Goal: Information Seeking & Learning: Stay updated

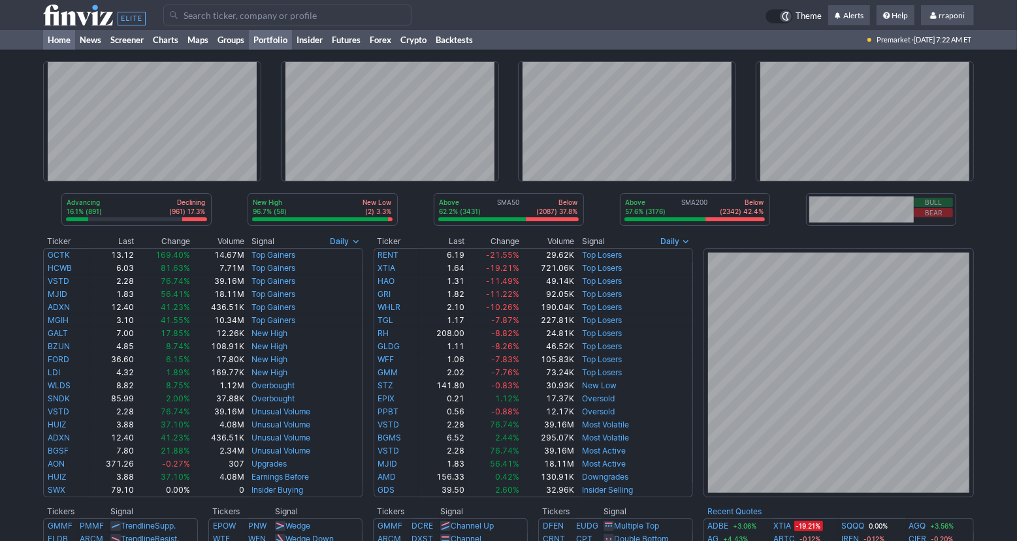
click at [285, 42] on link "Portfolio" at bounding box center [270, 40] width 43 height 20
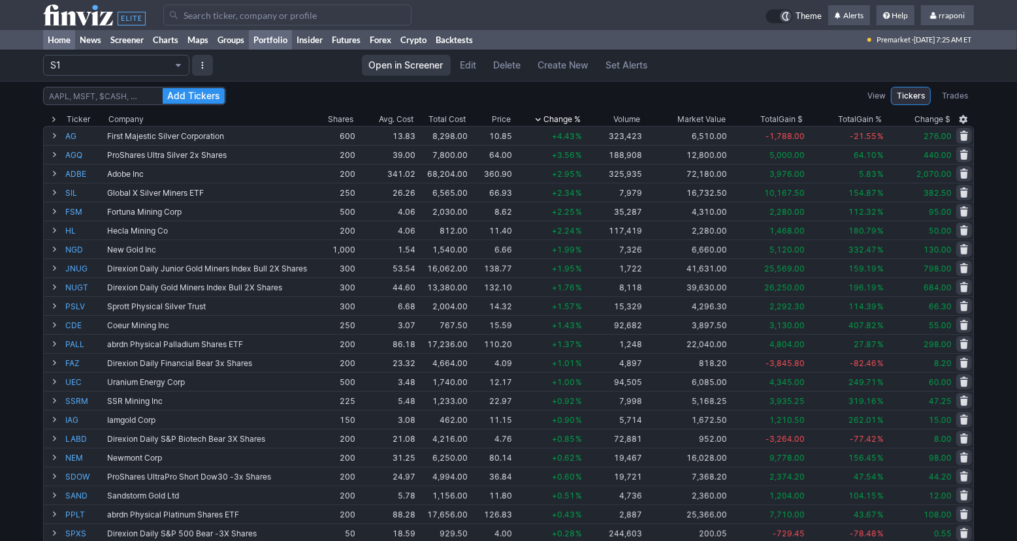
click at [67, 42] on link "Home" at bounding box center [59, 40] width 32 height 20
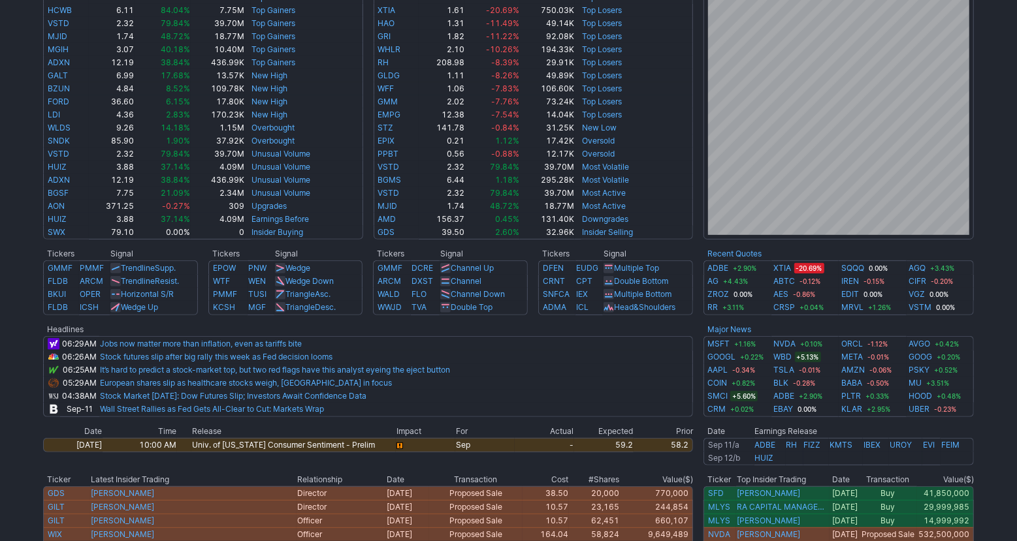
scroll to position [194, 0]
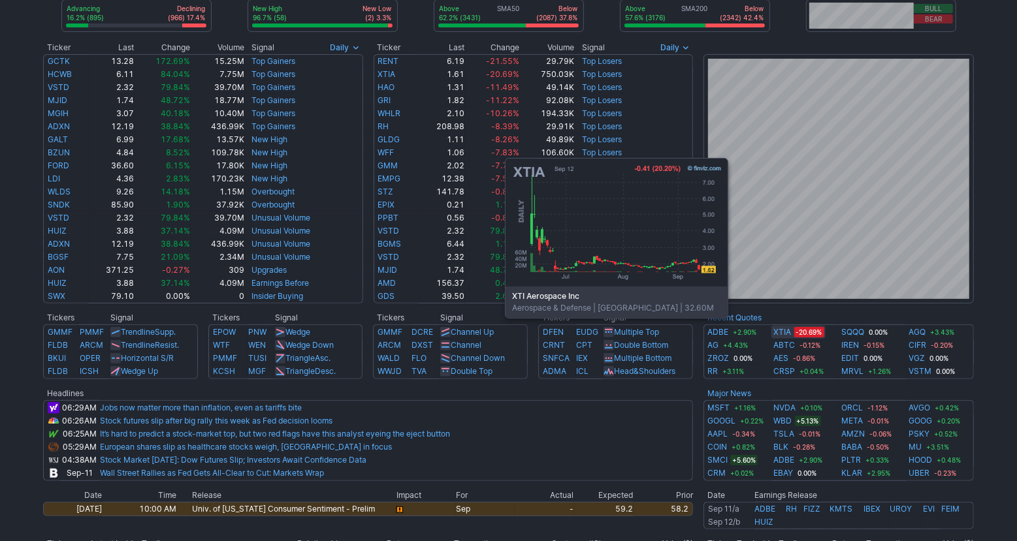
click at [785, 338] on link "XTIA" at bounding box center [783, 332] width 18 height 13
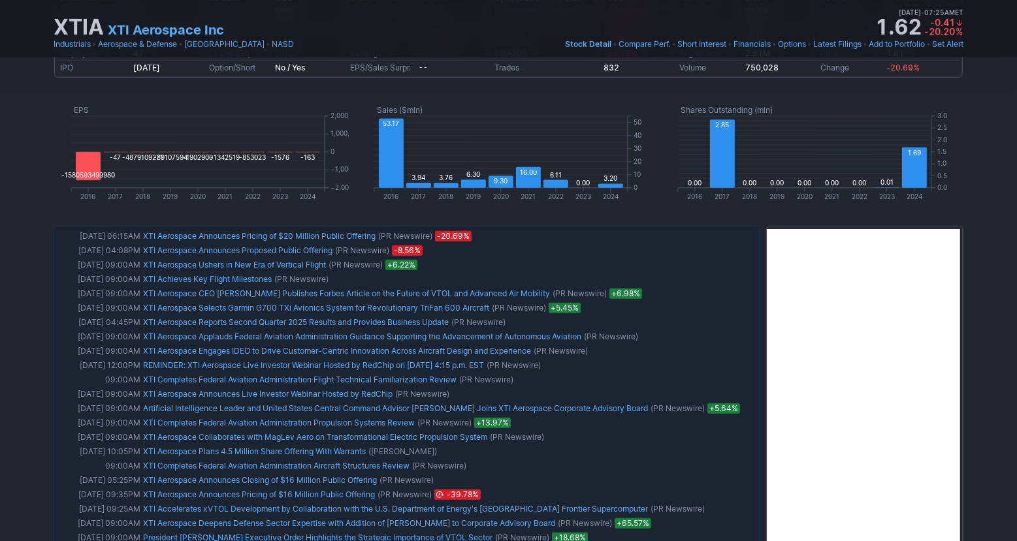
scroll to position [611, 0]
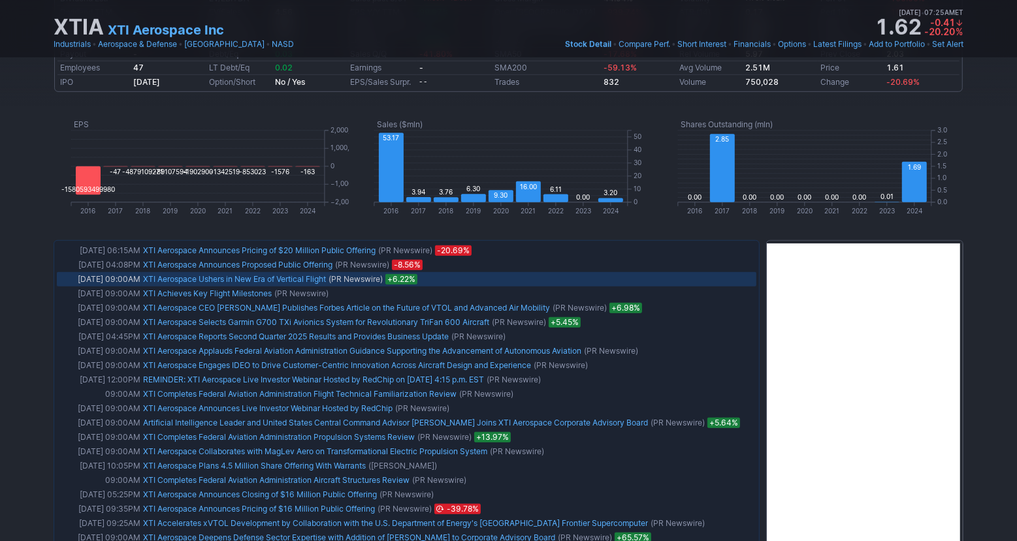
click at [311, 279] on link "XTI Aerospace Ushers in New Era of Vertical Flight" at bounding box center [234, 279] width 183 height 10
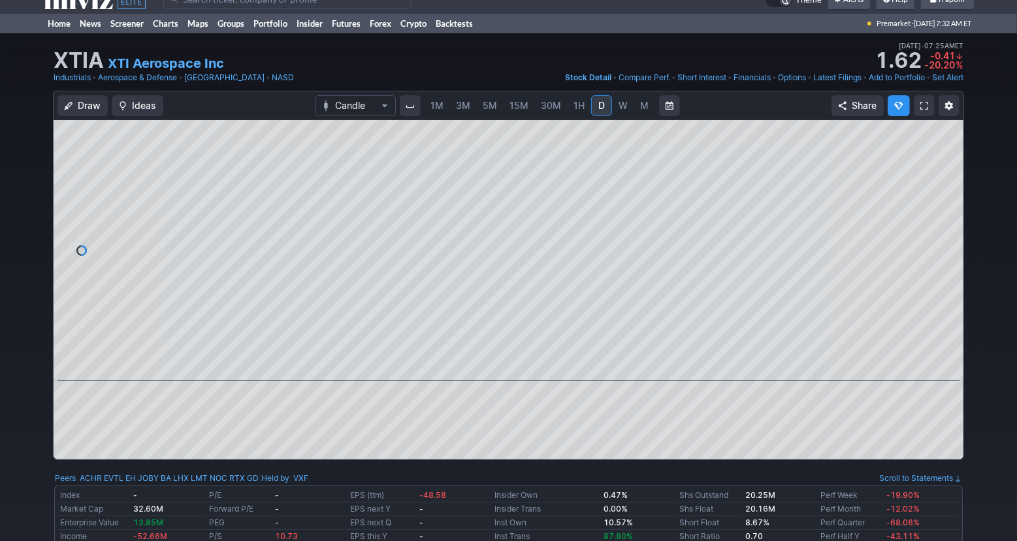
scroll to position [0, 0]
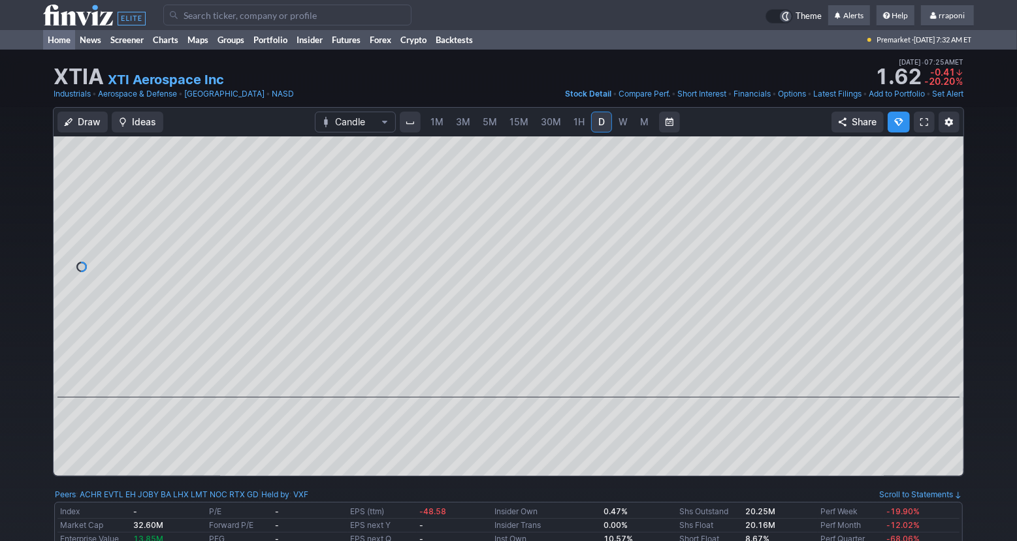
click at [61, 45] on link "Home" at bounding box center [59, 40] width 32 height 20
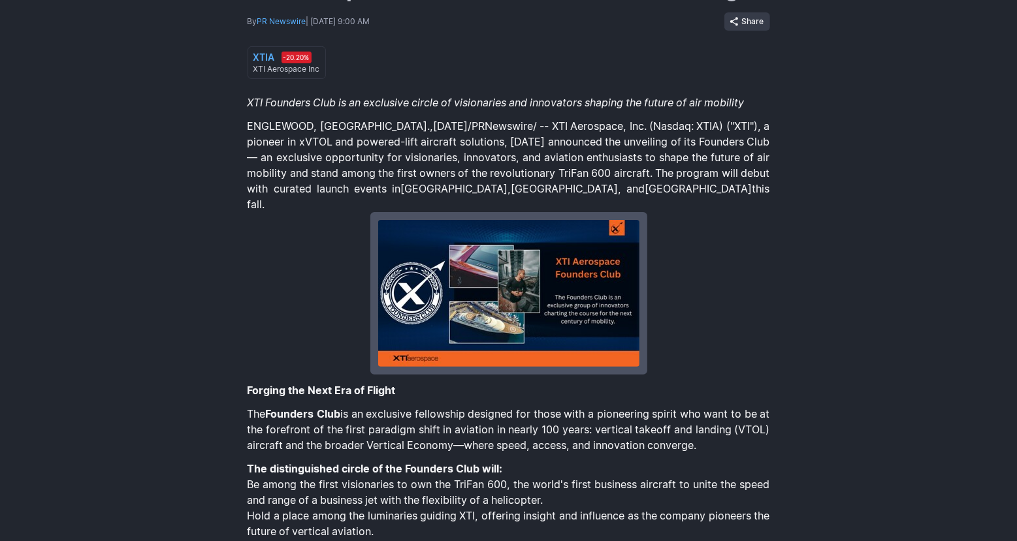
scroll to position [180, 0]
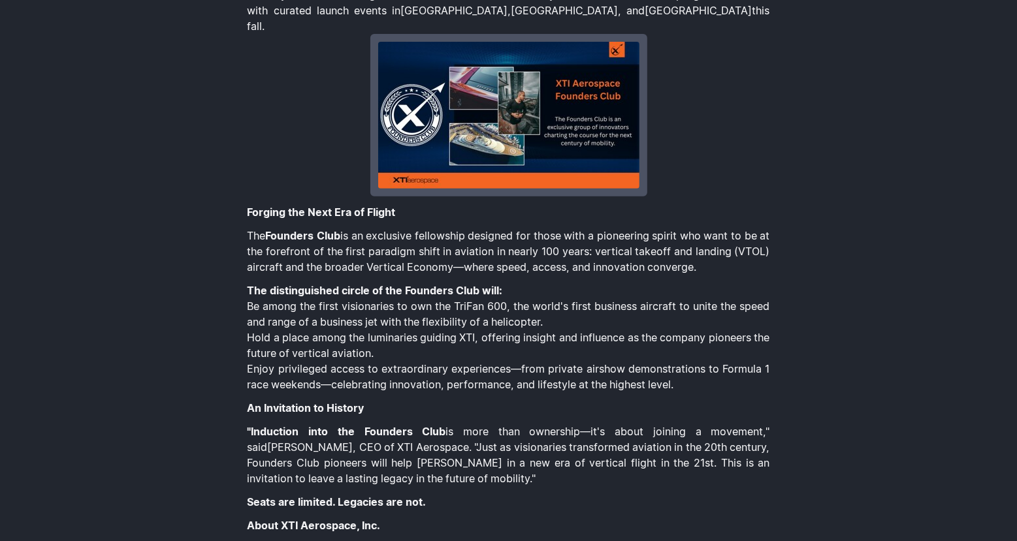
scroll to position [326, 0]
click at [487, 106] on img at bounding box center [508, 115] width 261 height 147
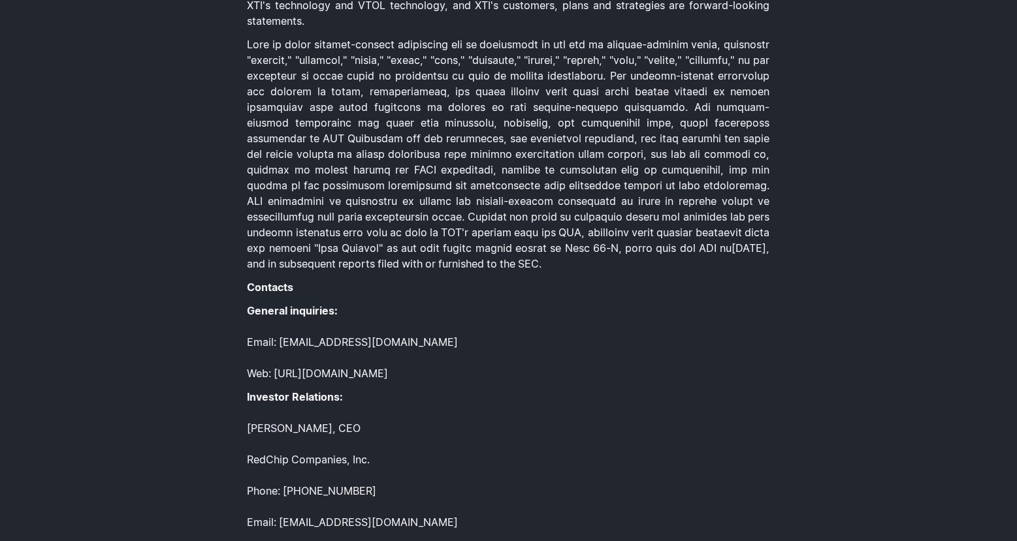
scroll to position [1307, 0]
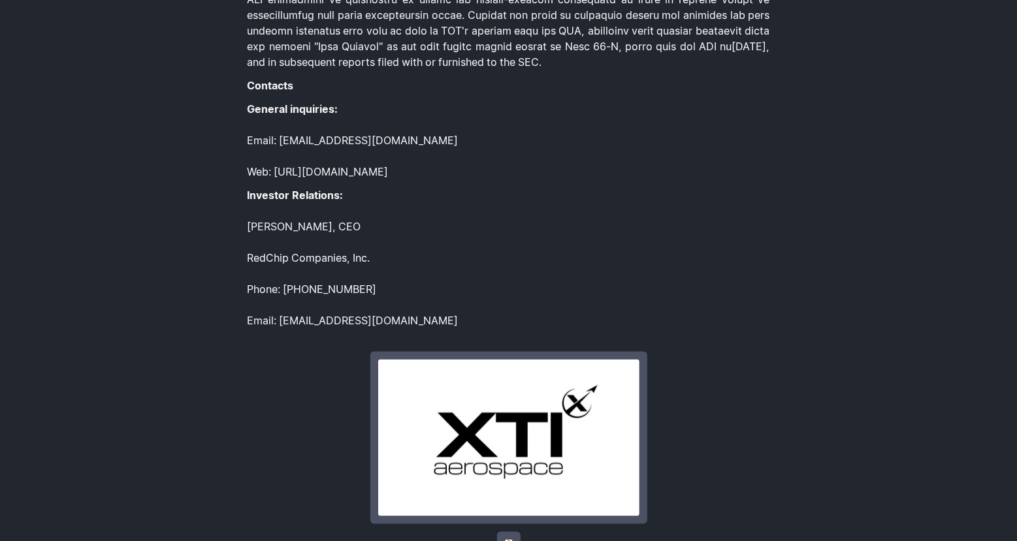
click at [492, 433] on img at bounding box center [508, 438] width 261 height 157
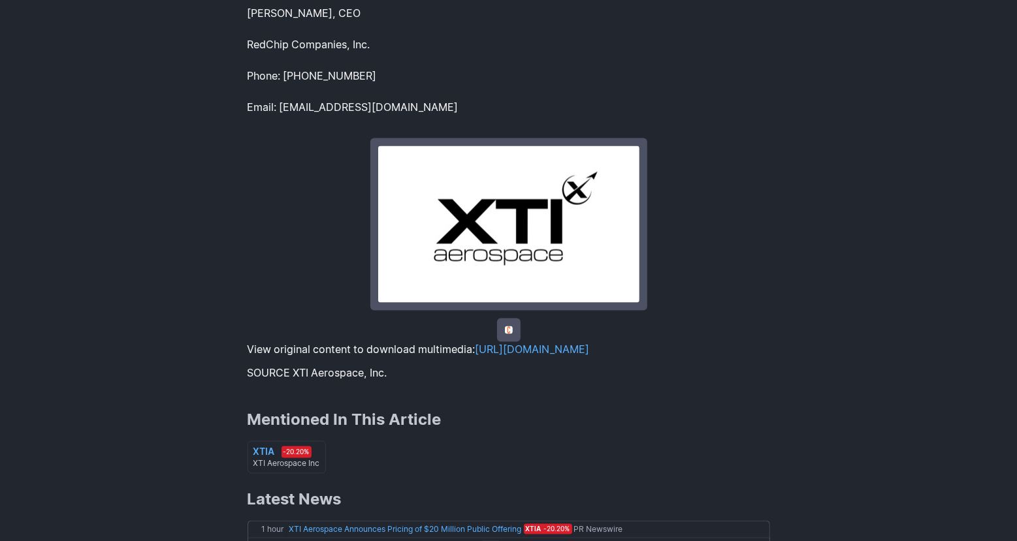
scroll to position [1697, 0]
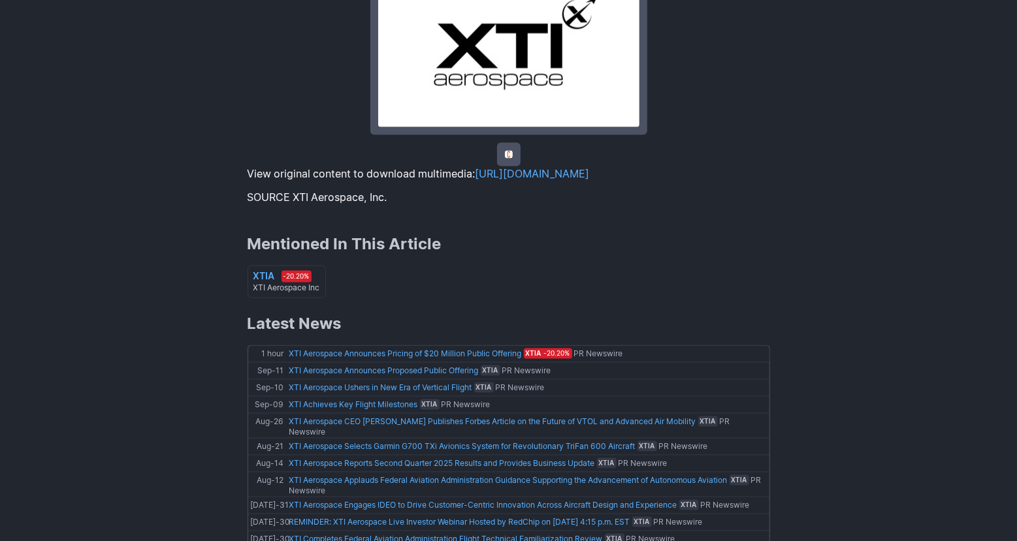
click at [522, 173] on link "https://www.prnewswire.com/news-releases/xti-aerospace-ushers-in-new-era-of-ver…" at bounding box center [532, 174] width 114 height 13
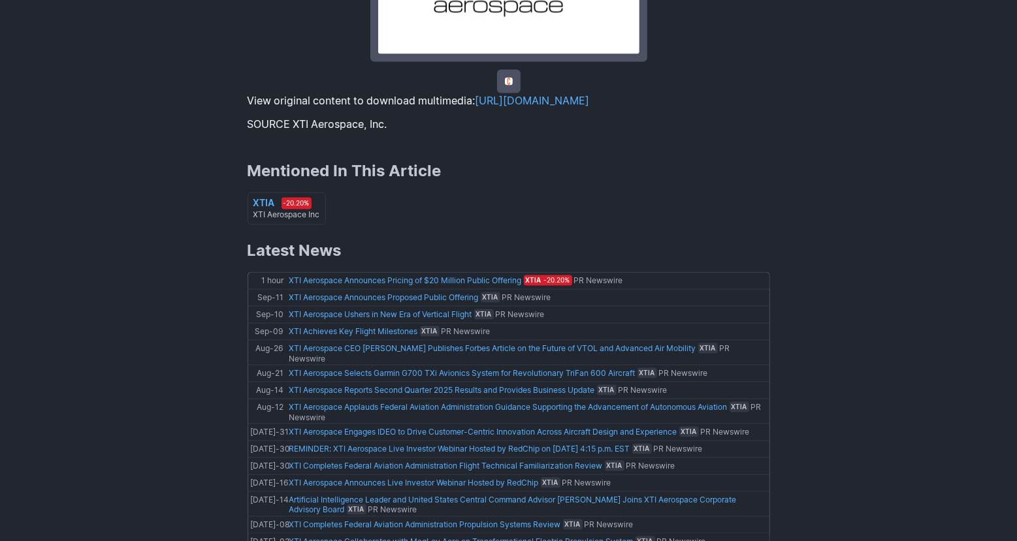
scroll to position [1890, 0]
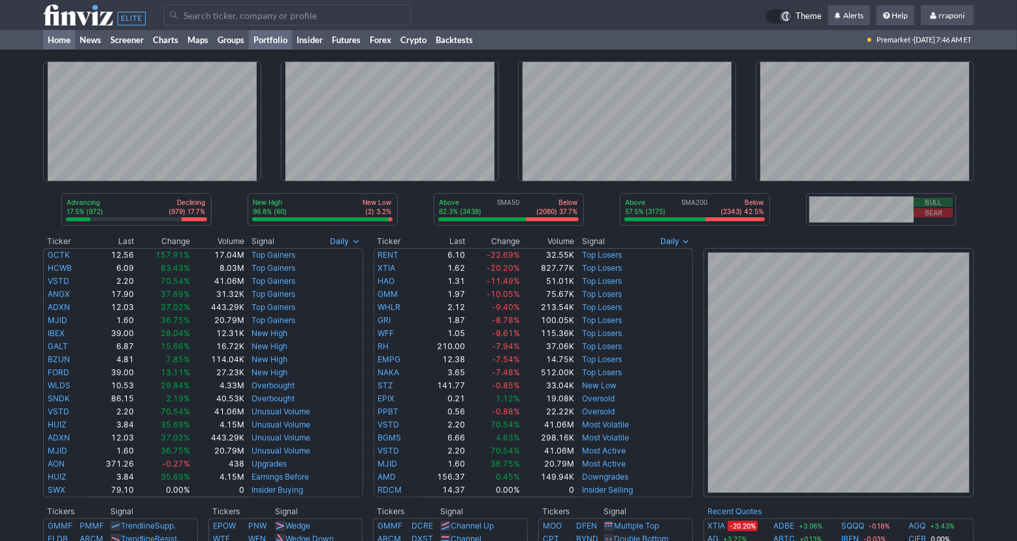
click at [288, 37] on link "Portfolio" at bounding box center [270, 40] width 43 height 20
